Goal: Task Accomplishment & Management: Use online tool/utility

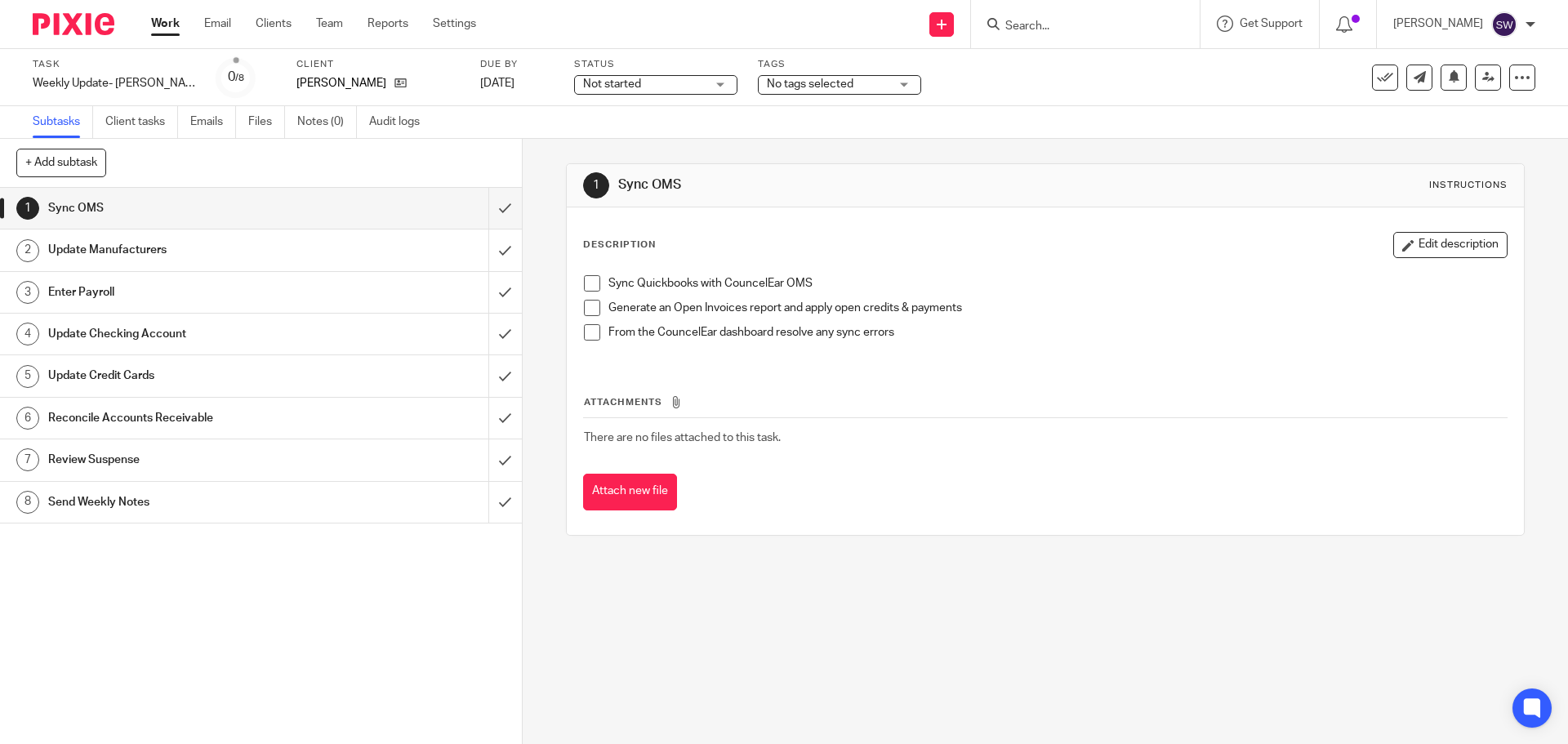
click at [585, 280] on span at bounding box center [592, 283] width 17 height 17
click at [975, 170] on div "1 Sync OMS Instructions" at bounding box center [1045, 186] width 957 height 43
drag, startPoint x: 586, startPoint y: 306, endPoint x: 581, endPoint y: 322, distance: 16.8
click at [586, 306] on span at bounding box center [592, 308] width 17 height 17
click at [584, 324] on span at bounding box center [592, 332] width 17 height 17
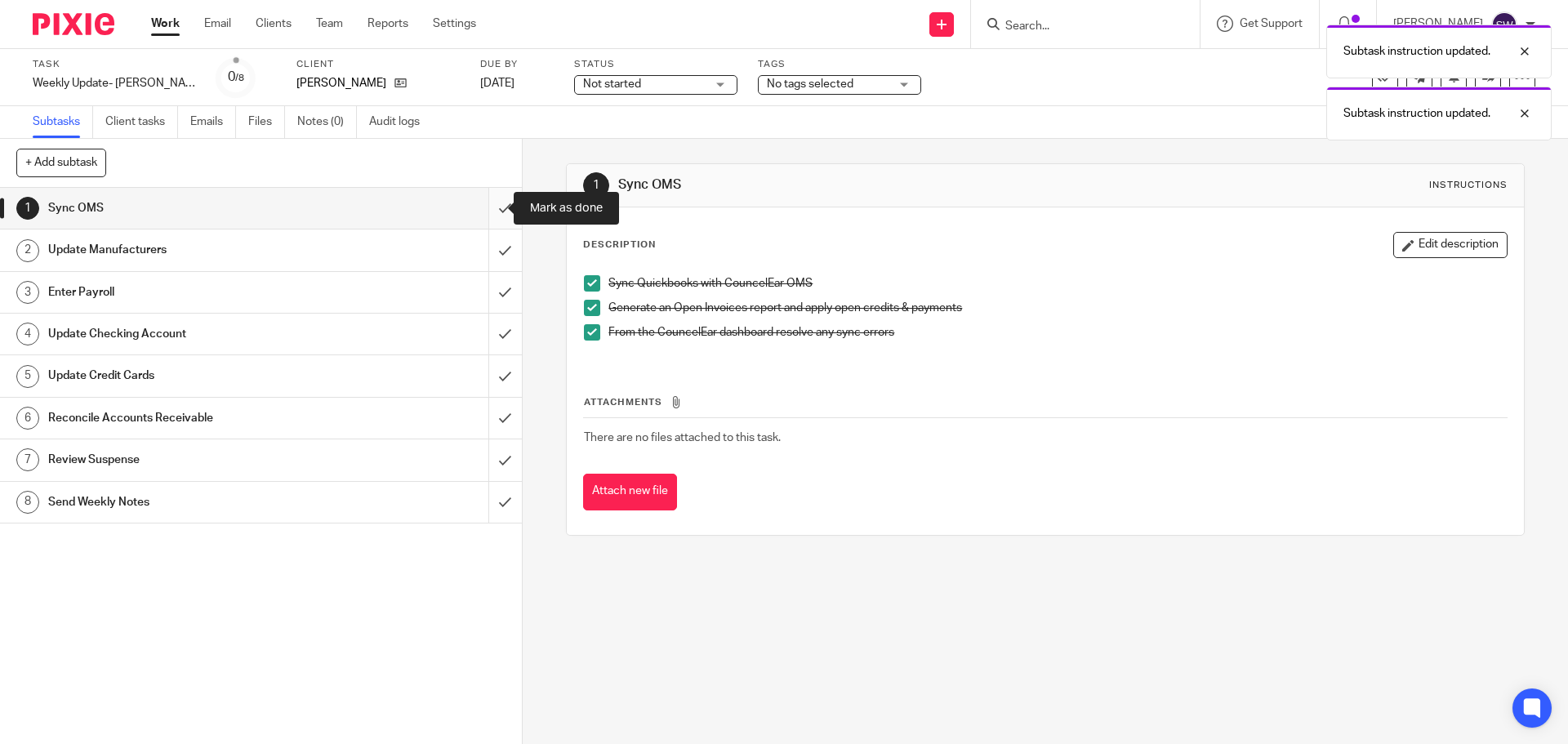
click at [491, 203] on input "submit" at bounding box center [260, 208] width 522 height 41
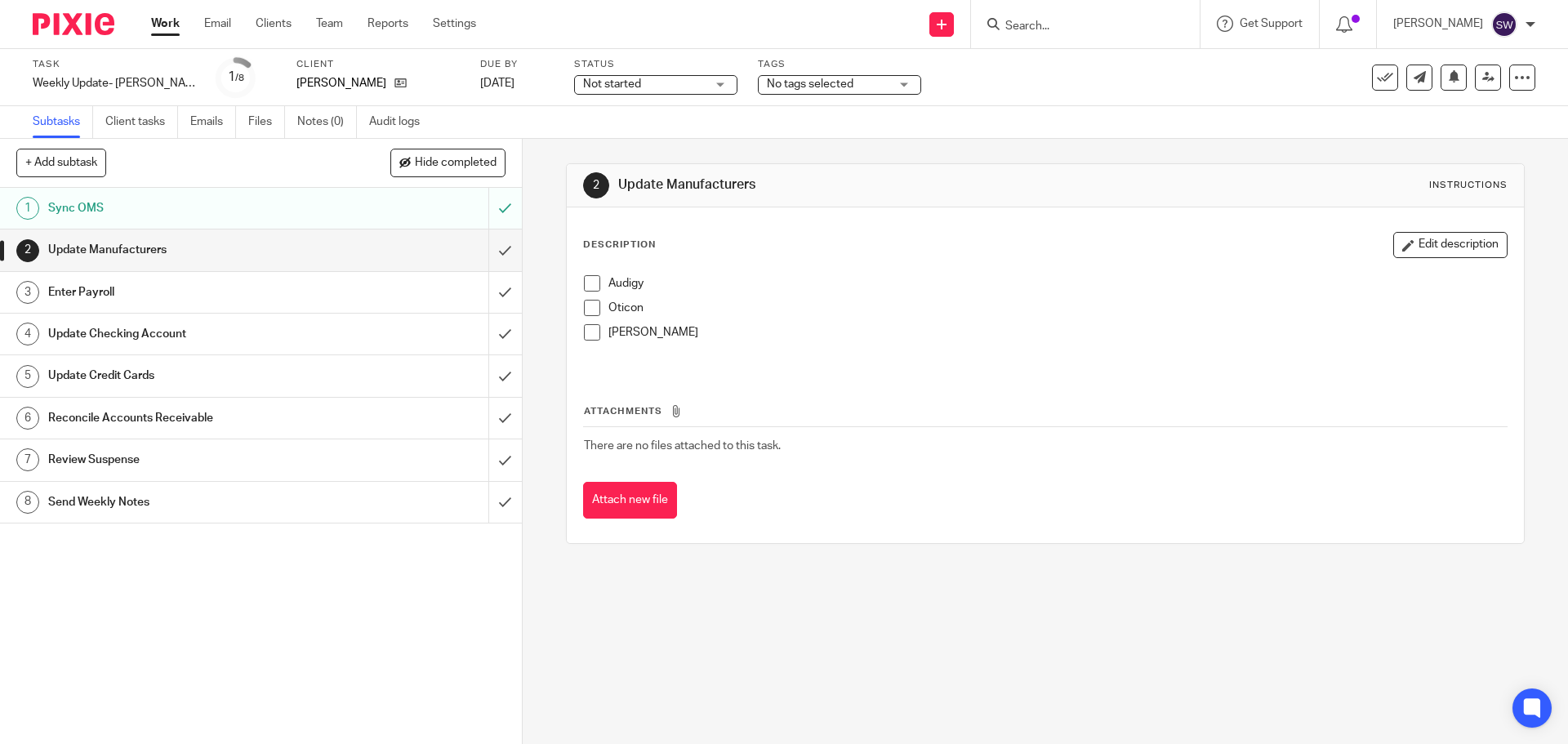
click at [585, 285] on span at bounding box center [592, 283] width 17 height 17
click at [586, 302] on span at bounding box center [592, 308] width 17 height 17
click at [576, 325] on div "Audigy Oticon Starkey" at bounding box center [1045, 318] width 938 height 102
click at [588, 337] on span at bounding box center [592, 332] width 17 height 17
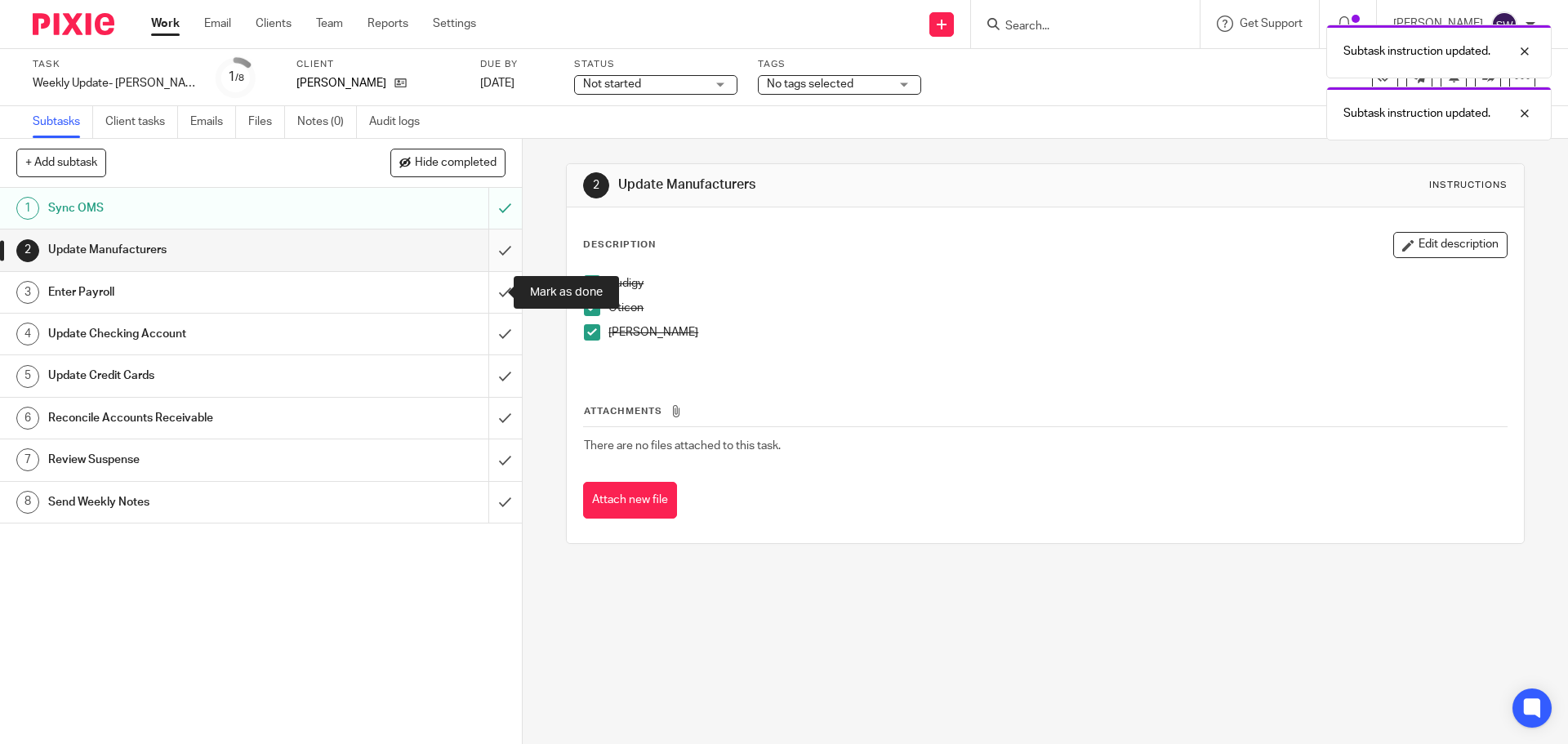
click at [489, 252] on input "submit" at bounding box center [260, 250] width 522 height 41
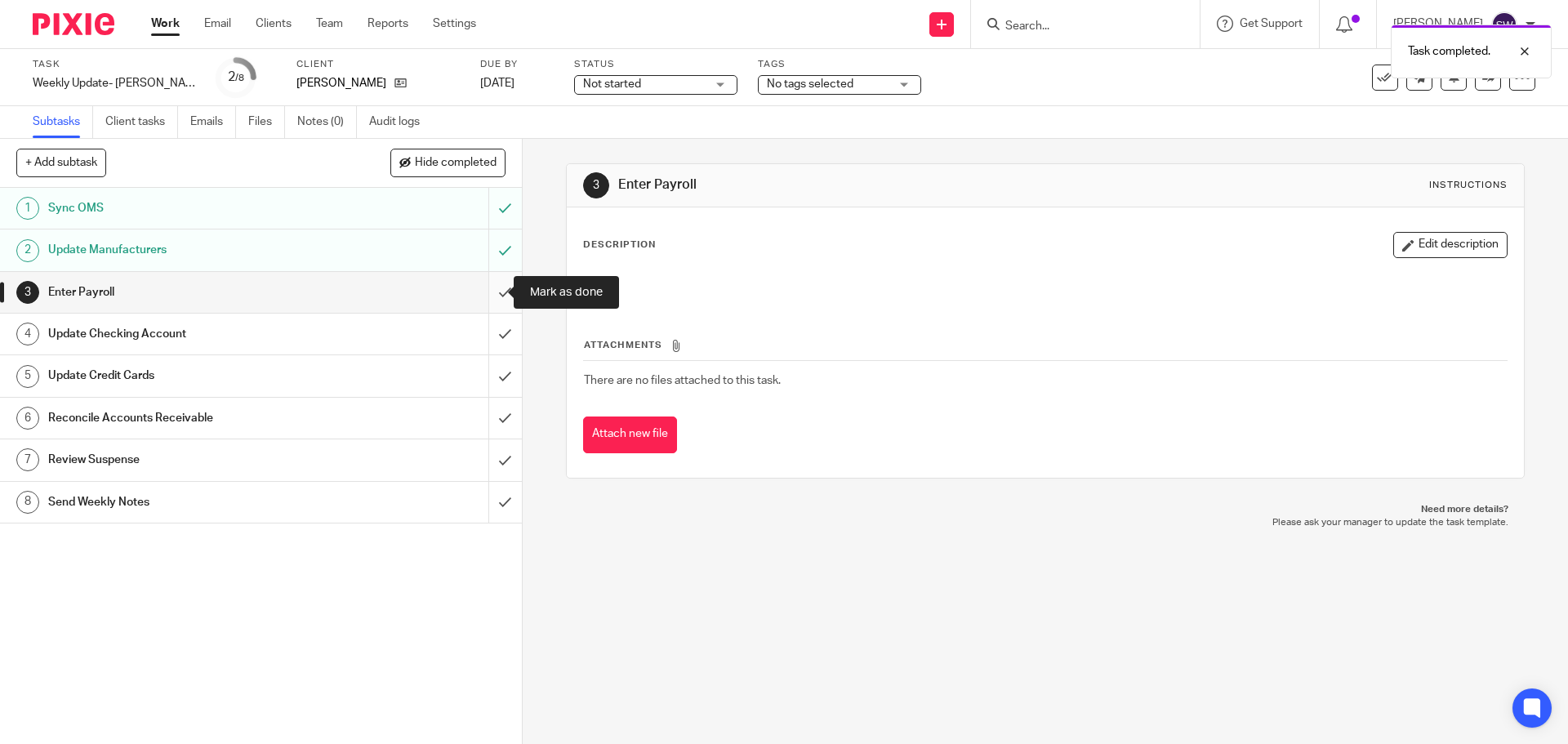
click at [487, 287] on input "submit" at bounding box center [260, 293] width 522 height 41
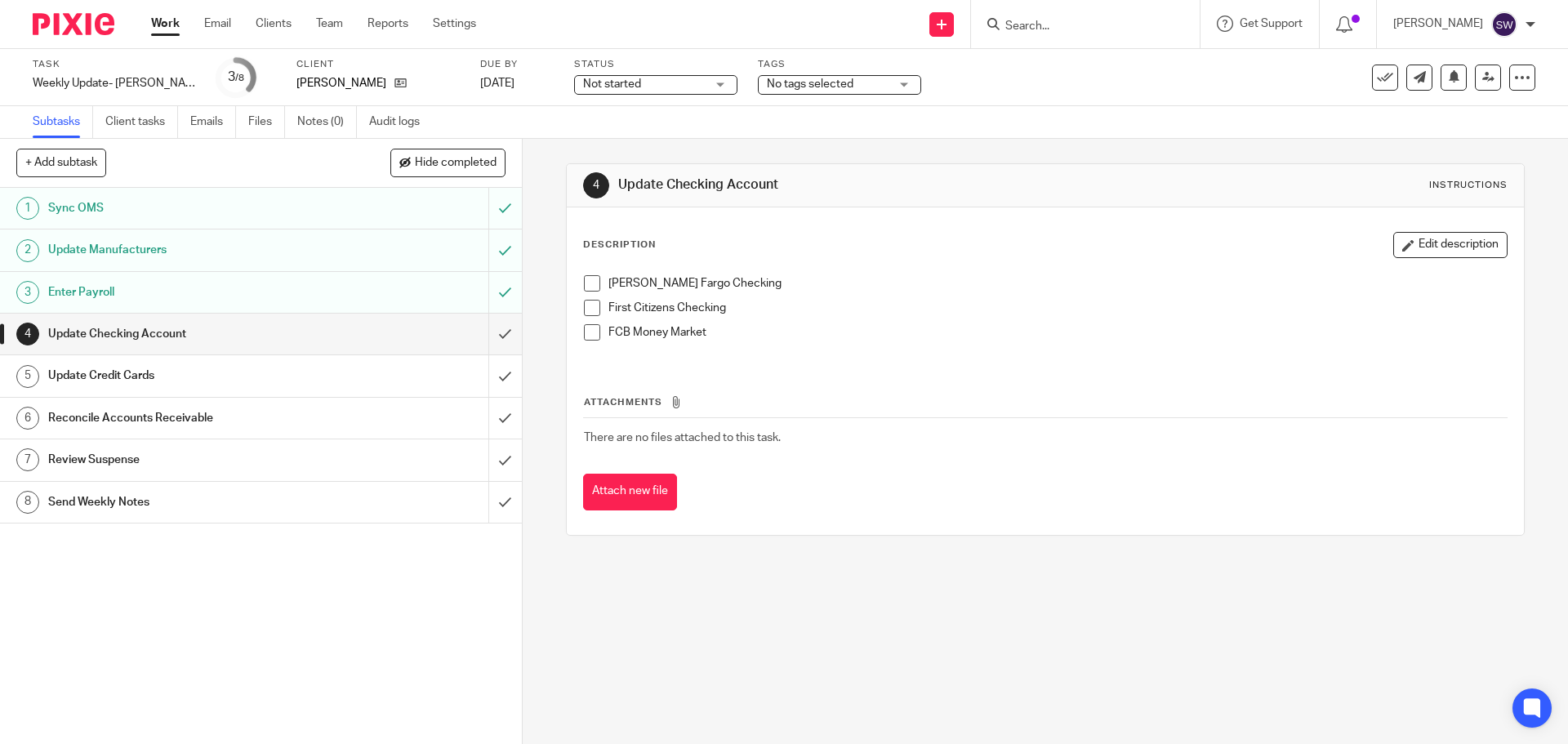
click at [585, 280] on span at bounding box center [592, 283] width 17 height 17
click at [584, 312] on span at bounding box center [592, 308] width 17 height 17
click at [585, 328] on span at bounding box center [592, 332] width 17 height 17
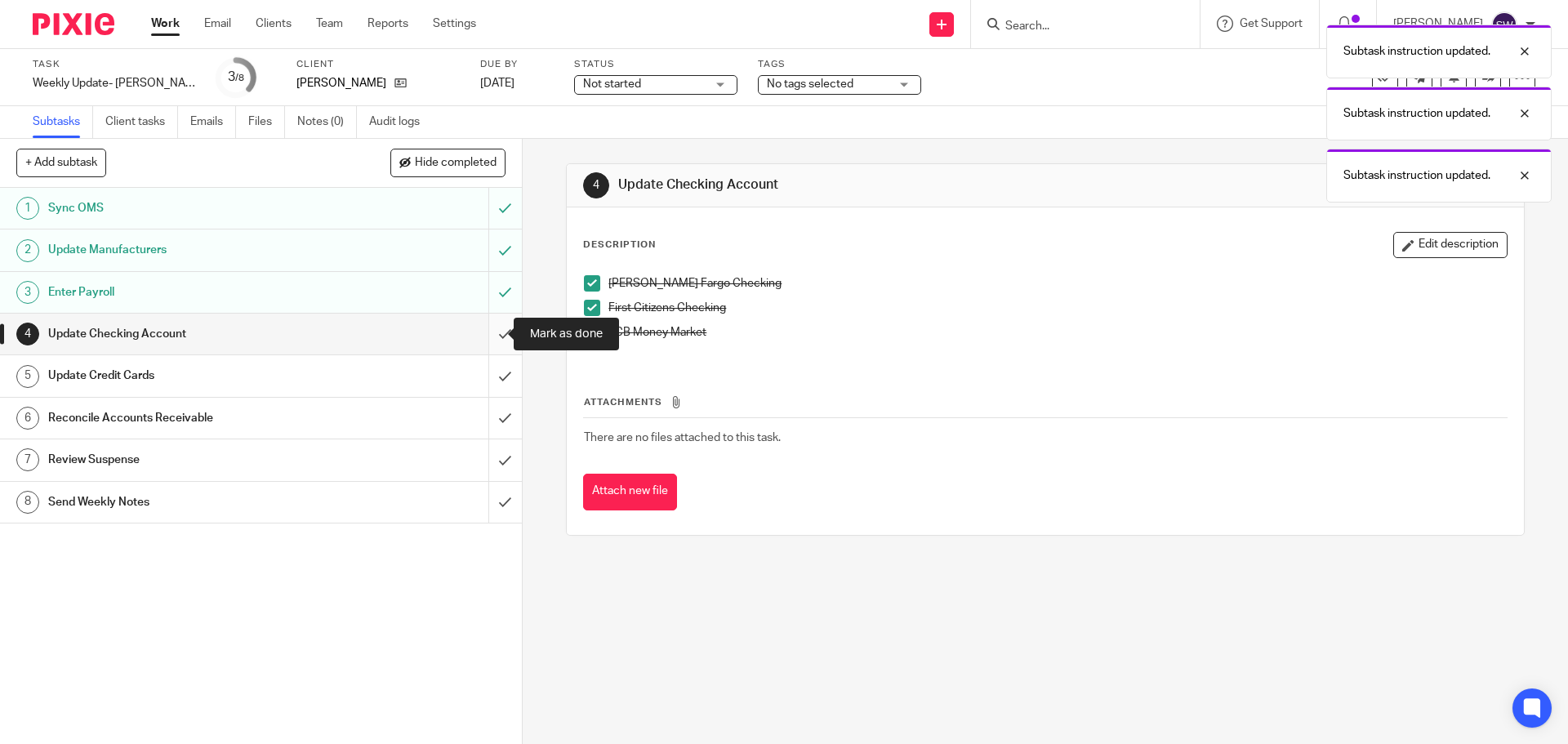
click at [489, 334] on input "submit" at bounding box center [260, 334] width 522 height 41
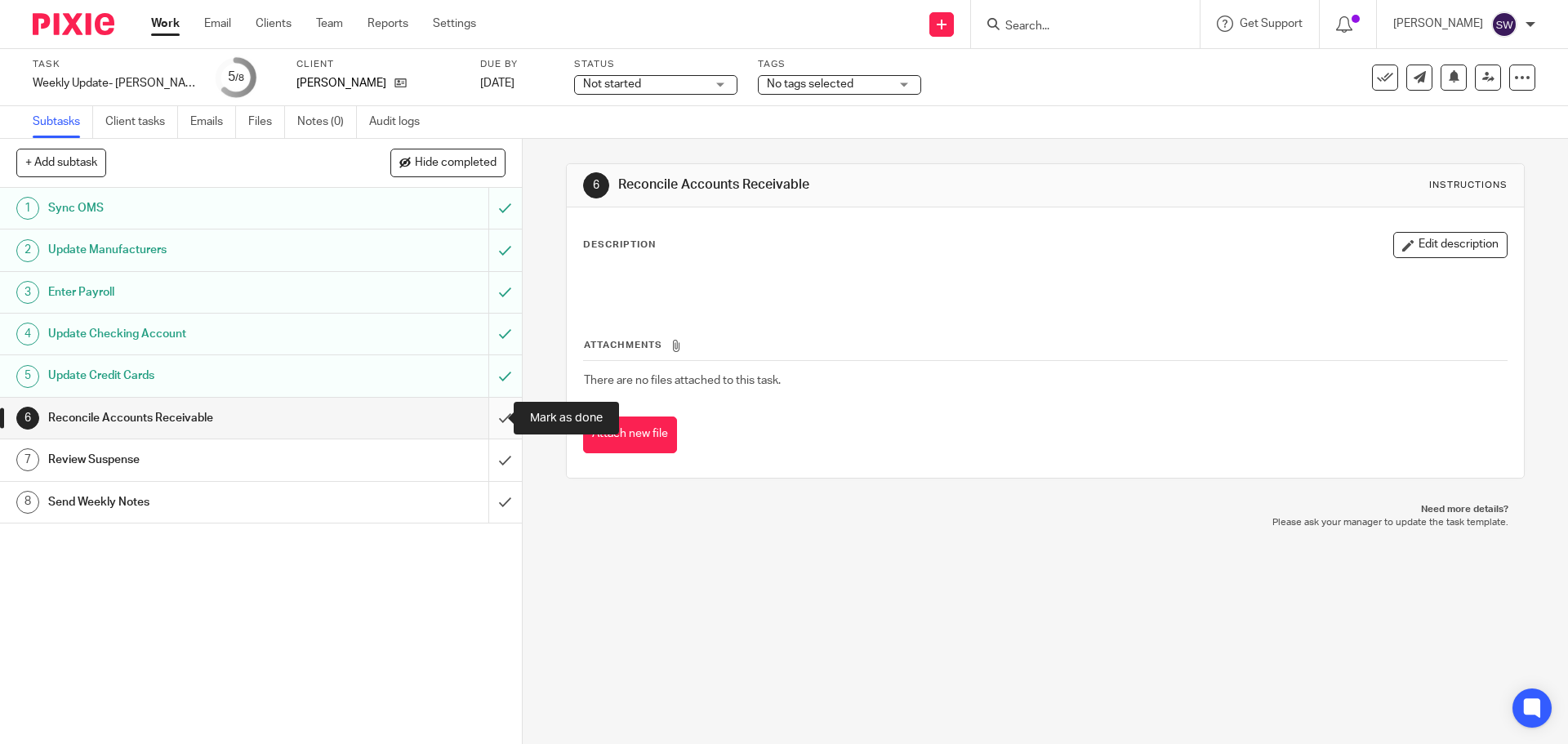
click at [486, 403] on input "submit" at bounding box center [260, 418] width 522 height 41
